Goal: Information Seeking & Learning: Learn about a topic

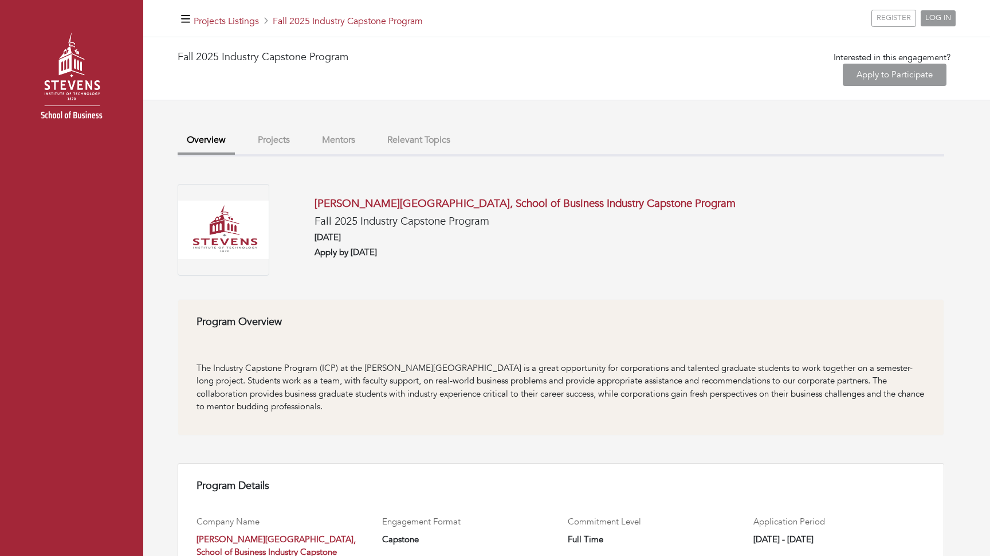
click at [285, 133] on button "Projects" at bounding box center [274, 140] width 50 height 25
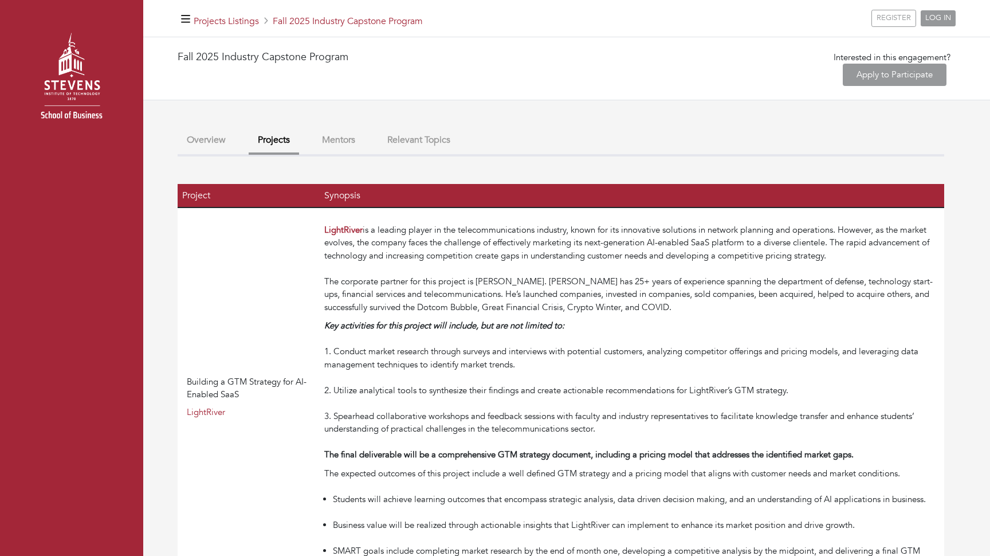
click at [336, 140] on button "Mentors" at bounding box center [339, 140] width 52 height 25
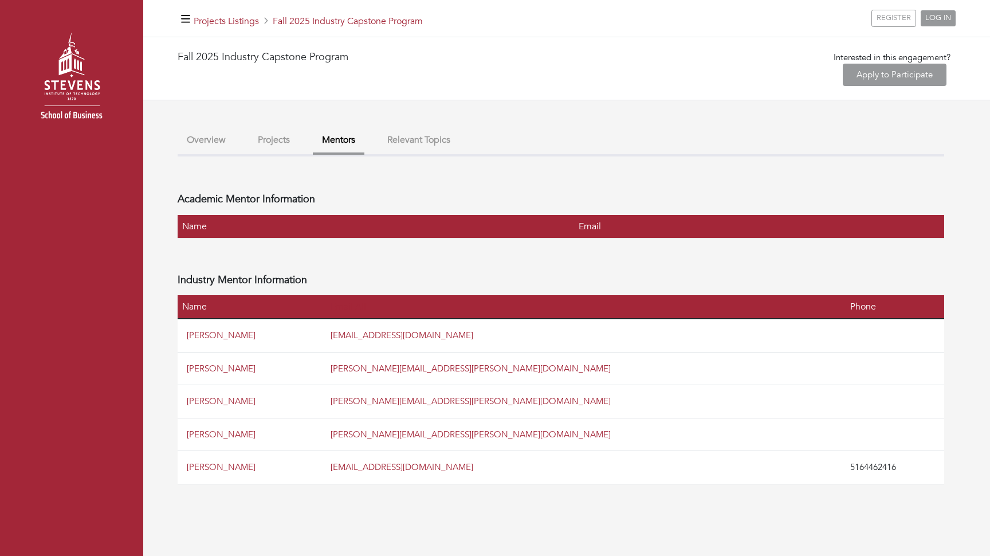
click at [266, 145] on button "Projects" at bounding box center [274, 140] width 50 height 25
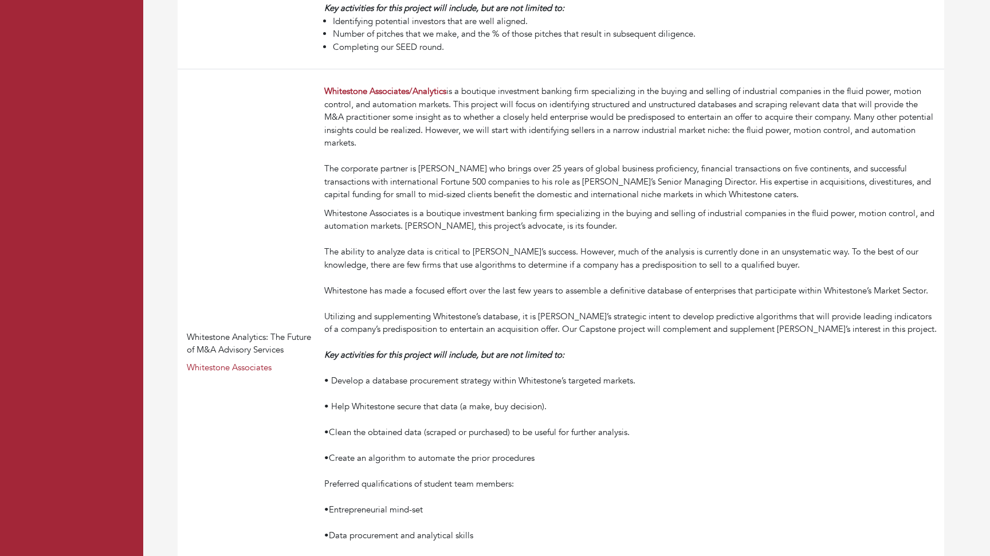
scroll to position [2008, 0]
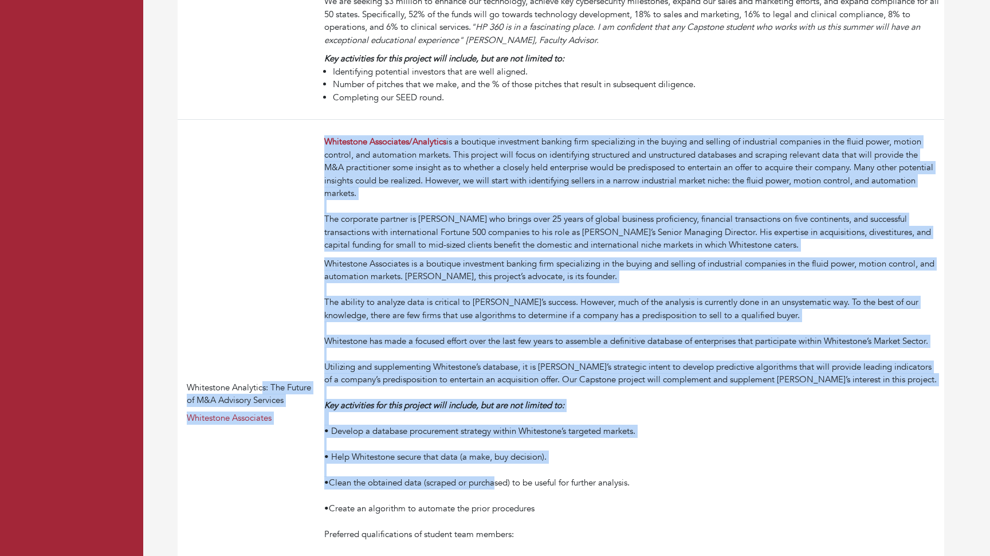
drag, startPoint x: 263, startPoint y: 64, endPoint x: 440, endPoint y: 389, distance: 370.3
click at [440, 389] on tr "Whitestone Analytics: The Future of M&A Advisory Services Whitestone Associates…" at bounding box center [561, 403] width 766 height 566
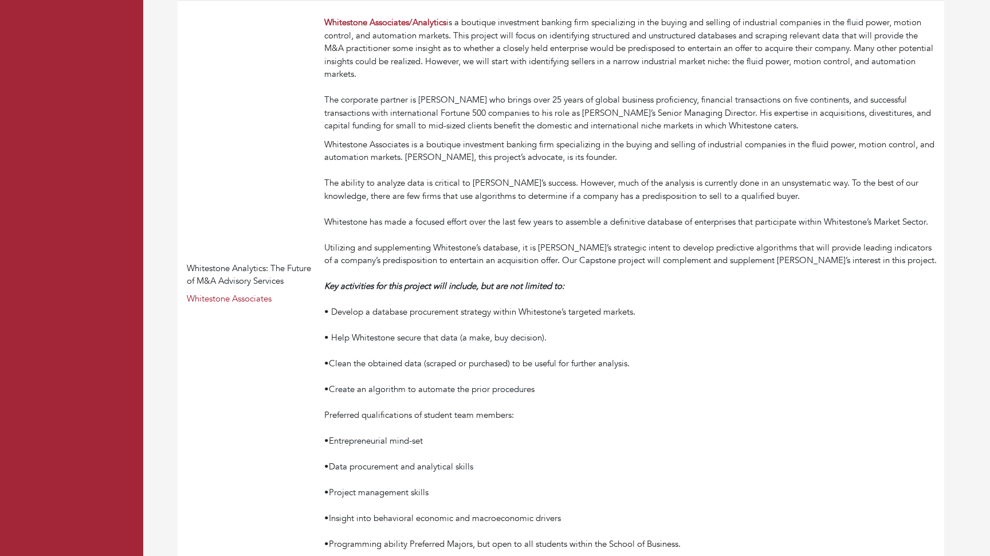
click at [573, 525] on div "•Programming ability Preferred Majors, but open to all students within the Scho…" at bounding box center [631, 538] width 615 height 26
click at [631, 525] on div "•Programming ability Preferred Majors, but open to all students within the Scho…" at bounding box center [631, 538] width 615 height 26
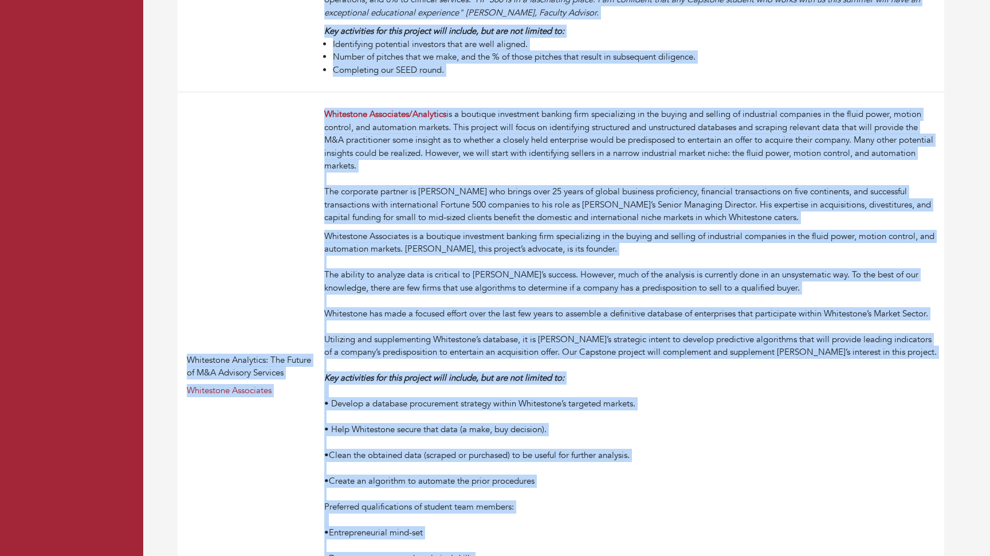
scroll to position [1990, 0]
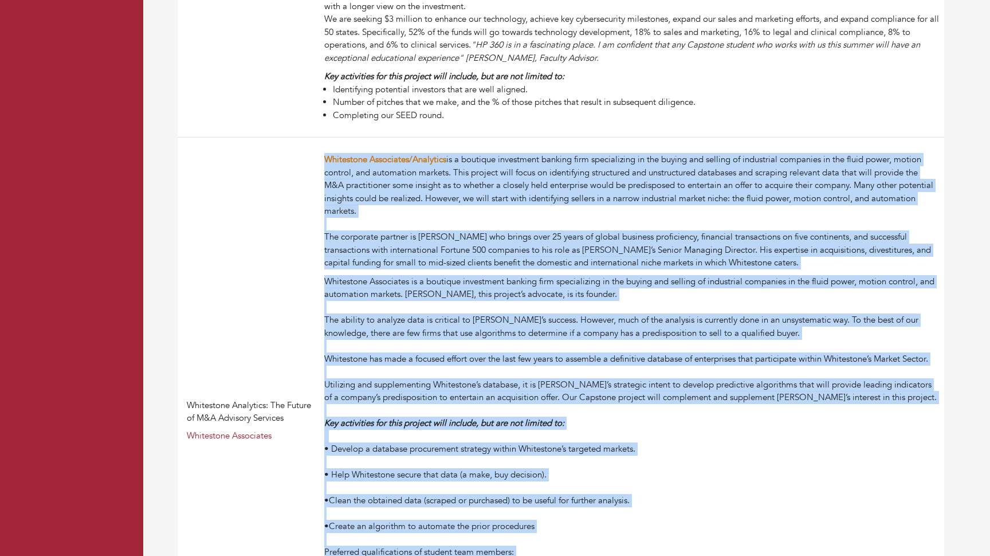
drag, startPoint x: 636, startPoint y: 448, endPoint x: 271, endPoint y: 85, distance: 514.7
click at [320, 137] on td "Whitestone Associates/Analytics is a boutique investment banking firm specializ…" at bounding box center [632, 420] width 624 height 566
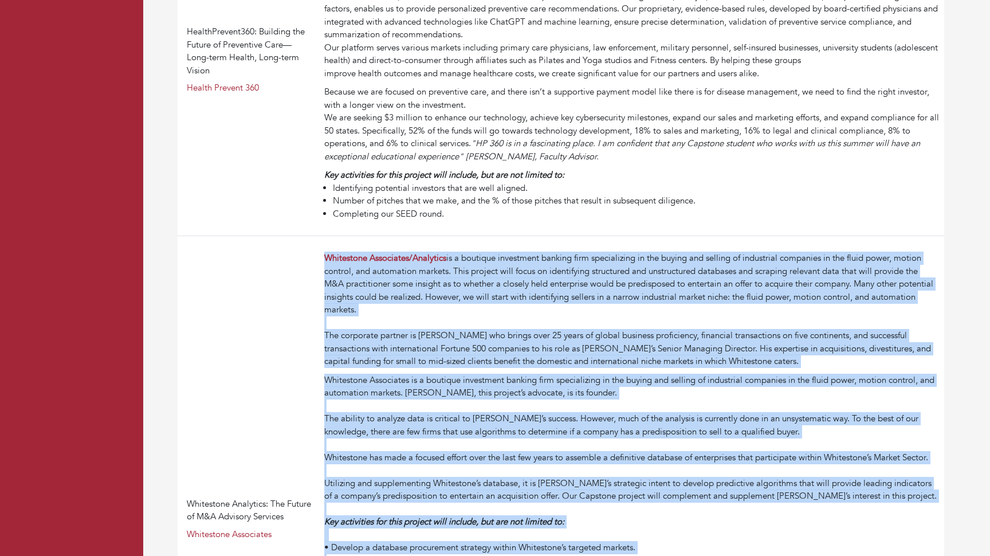
copy td "Whitestone Associates/Analytics is a boutique investment banking firm specializ…"
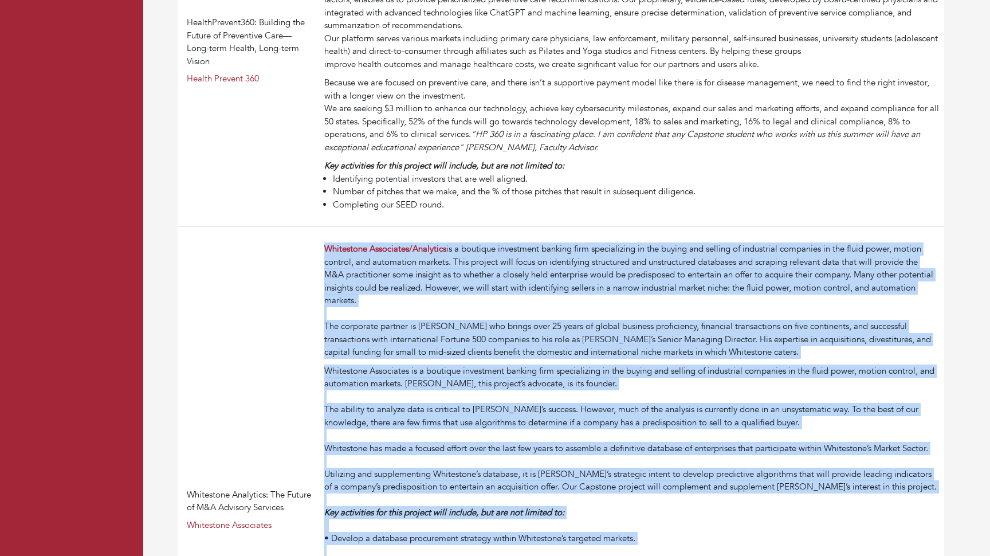
scroll to position [1902, 0]
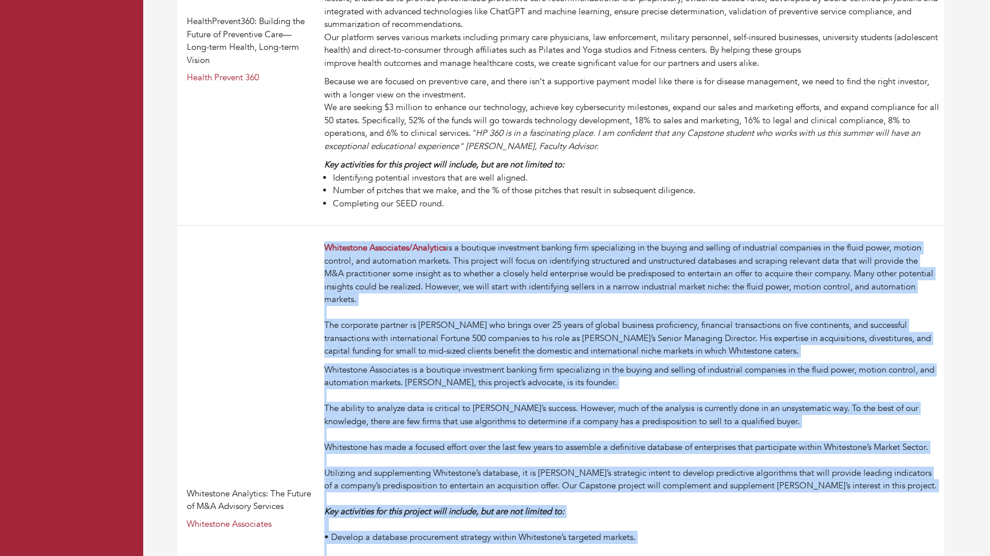
click at [514, 241] on div "Whitestone Associates/Analytics is a boutique investment banking firm specializ…" at bounding box center [631, 299] width 615 height 116
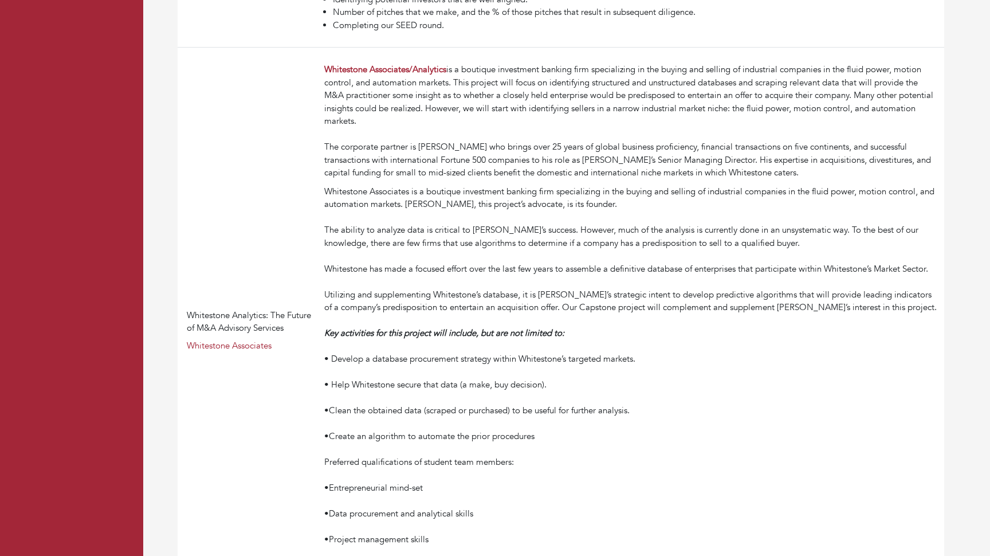
scroll to position [2217, 0]
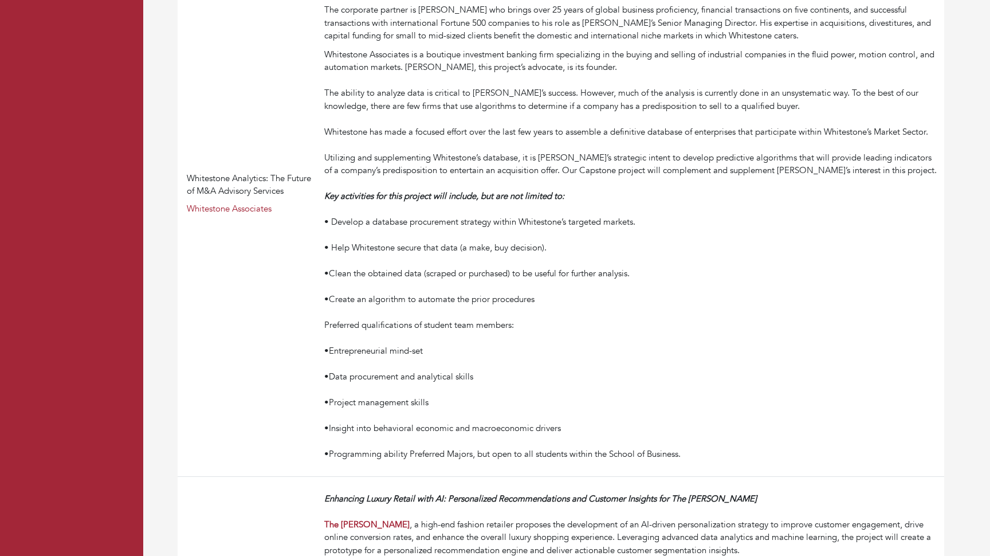
drag, startPoint x: 322, startPoint y: 204, endPoint x: 486, endPoint y: 204, distance: 163.8
click at [486, 293] on div "•Create an algorithm to automate the prior procedures" at bounding box center [631, 299] width 615 height 13
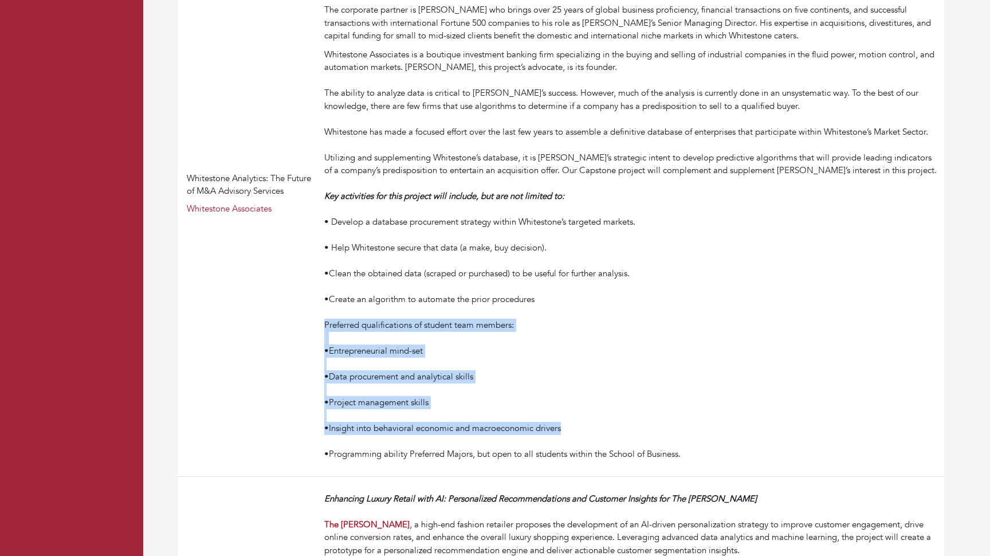
drag, startPoint x: 265, startPoint y: 230, endPoint x: 539, endPoint y: 341, distance: 295.8
click at [539, 341] on td "Whitestone Associates/Analytics is a boutique investment banking firm specializ…" at bounding box center [632, 194] width 624 height 566
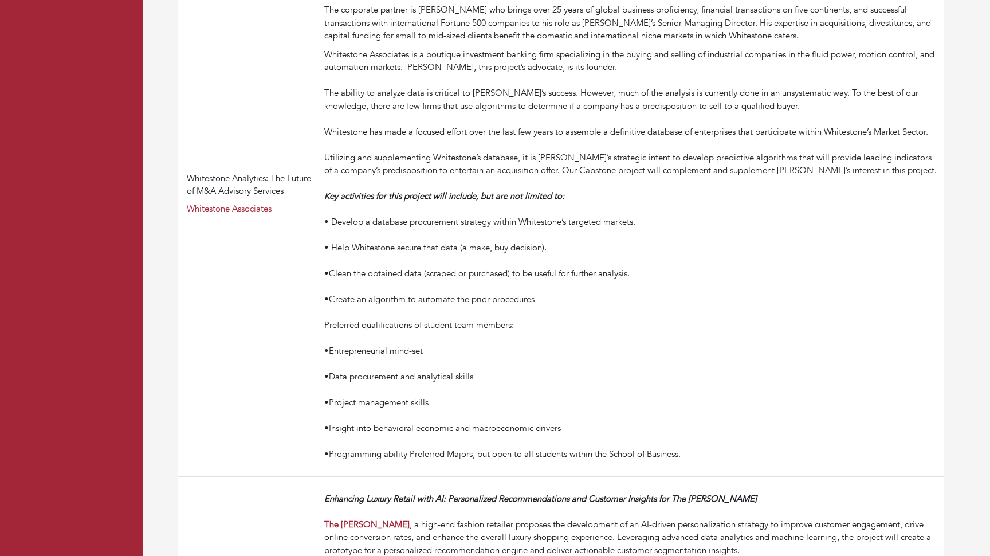
click at [539, 435] on div "•Programming ability Preferred Majors, but open to all students within the Scho…" at bounding box center [631, 448] width 615 height 26
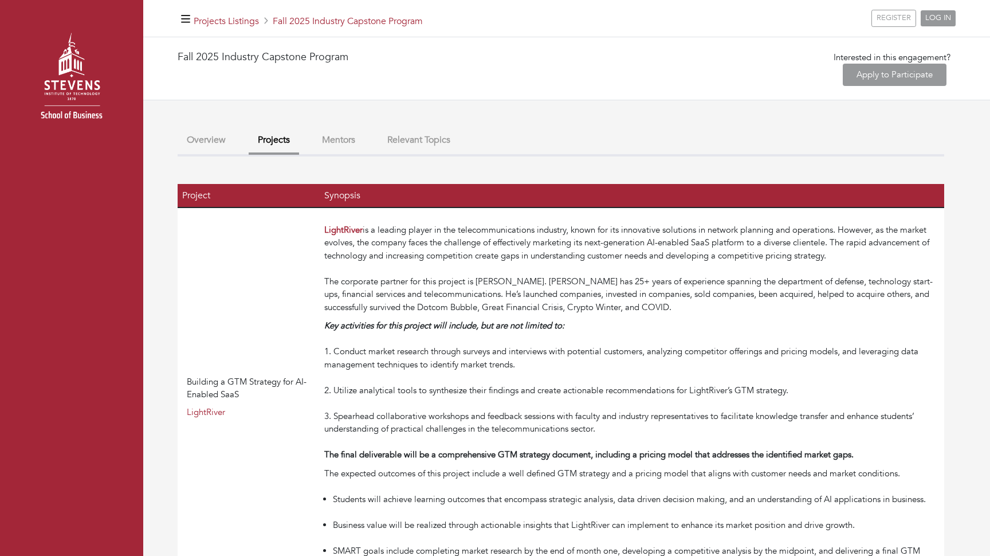
scroll to position [0, 0]
click at [577, 285] on div "LightRiver is a leading player in the telecommunications industry, known for it…" at bounding box center [631, 268] width 615 height 90
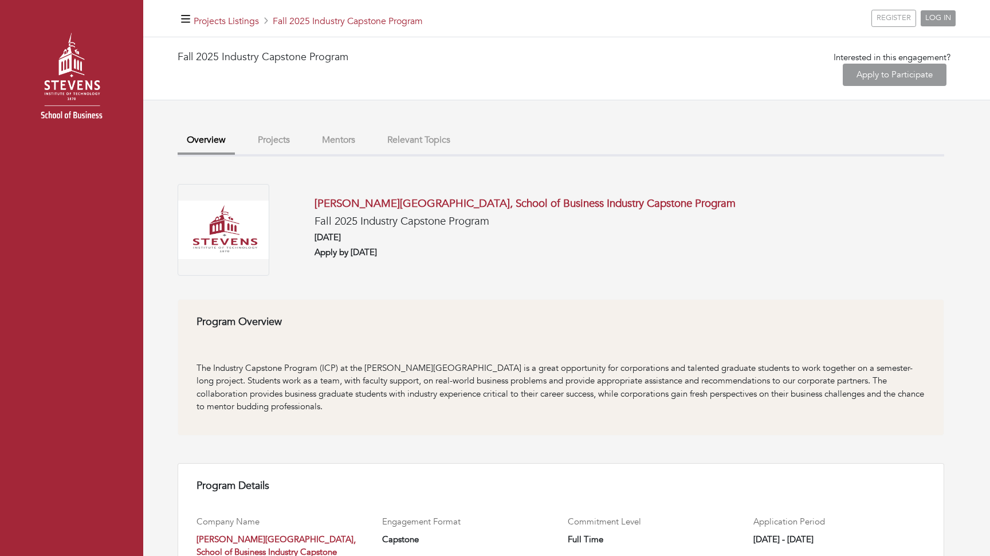
click at [270, 135] on button "Projects" at bounding box center [274, 140] width 50 height 25
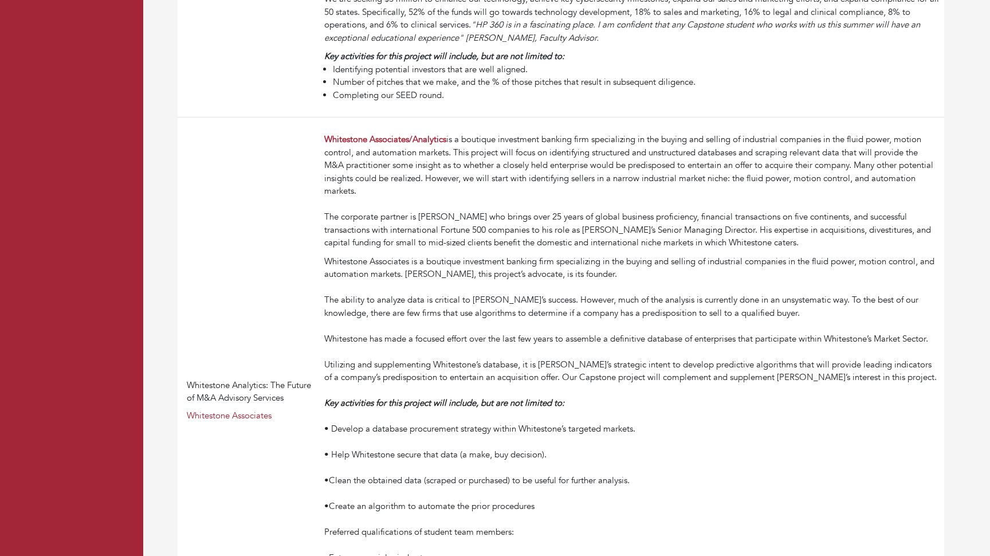
scroll to position [2010, 0]
drag, startPoint x: 644, startPoint y: 64, endPoint x: 786, endPoint y: 64, distance: 142.6
click at [786, 133] on div "Whitestone Associates/Analytics is a boutique investment banking firm specializ…" at bounding box center [631, 191] width 615 height 116
click at [799, 133] on div "Whitestone Associates/Analytics is a boutique investment banking firm specializ…" at bounding box center [631, 191] width 615 height 116
